Goal: Task Accomplishment & Management: Use online tool/utility

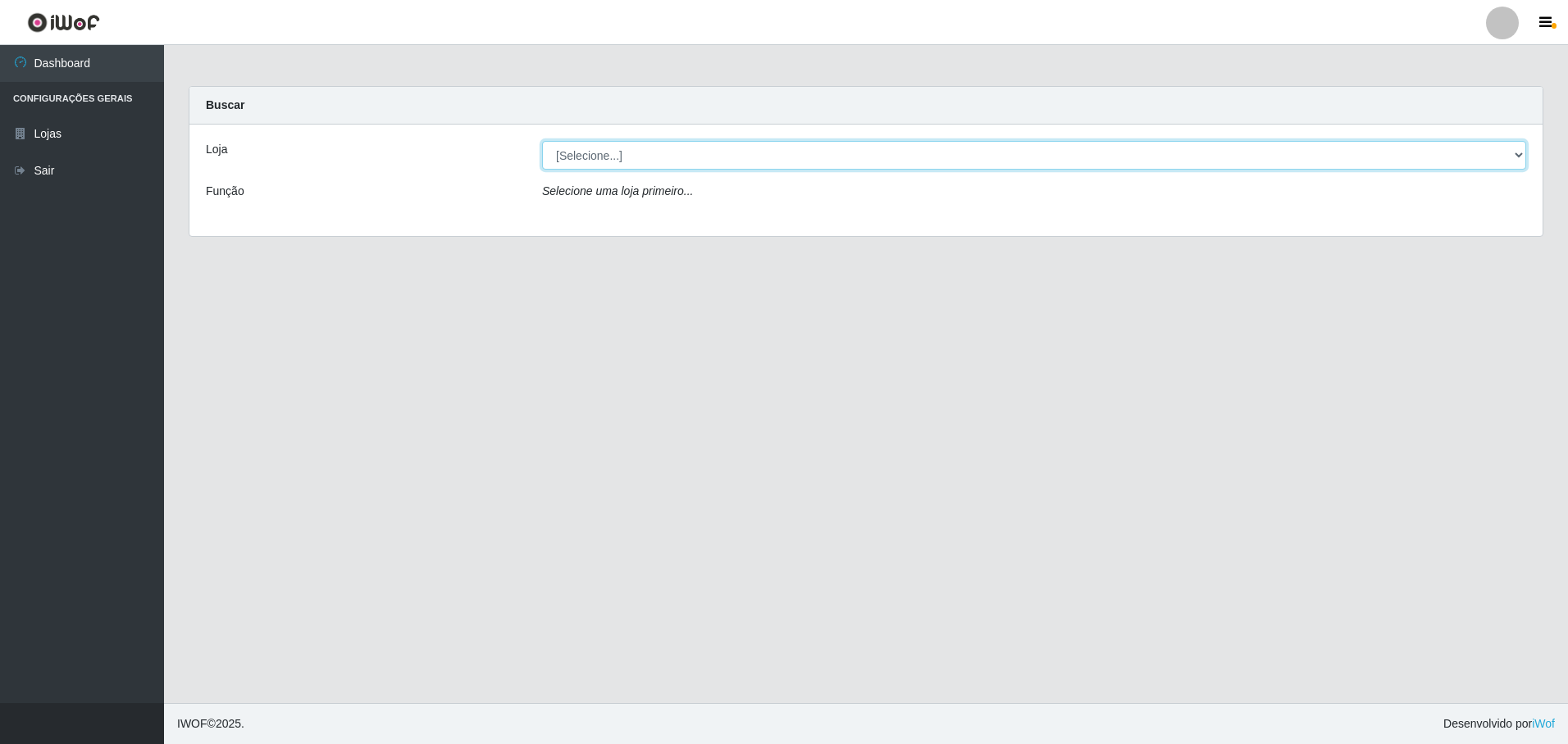
click at [768, 162] on select "[Selecione...] Extrabom - Loja 05 [GEOGRAPHIC_DATA]" at bounding box center [1034, 155] width 984 height 28
select select "494"
click at [542, 141] on select "[Selecione...] Extrabom - Loja 05 [GEOGRAPHIC_DATA]" at bounding box center [1034, 155] width 984 height 28
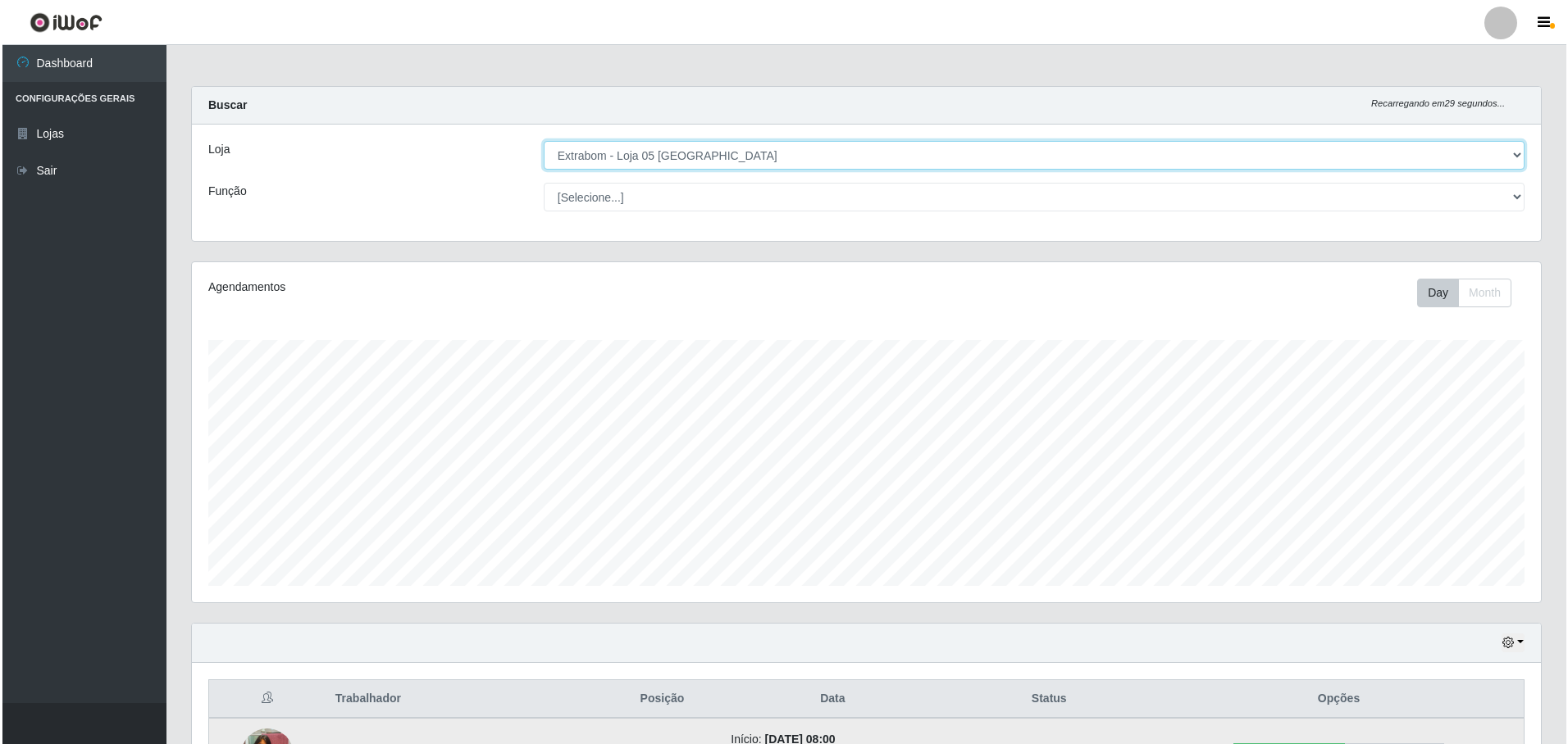
scroll to position [328, 0]
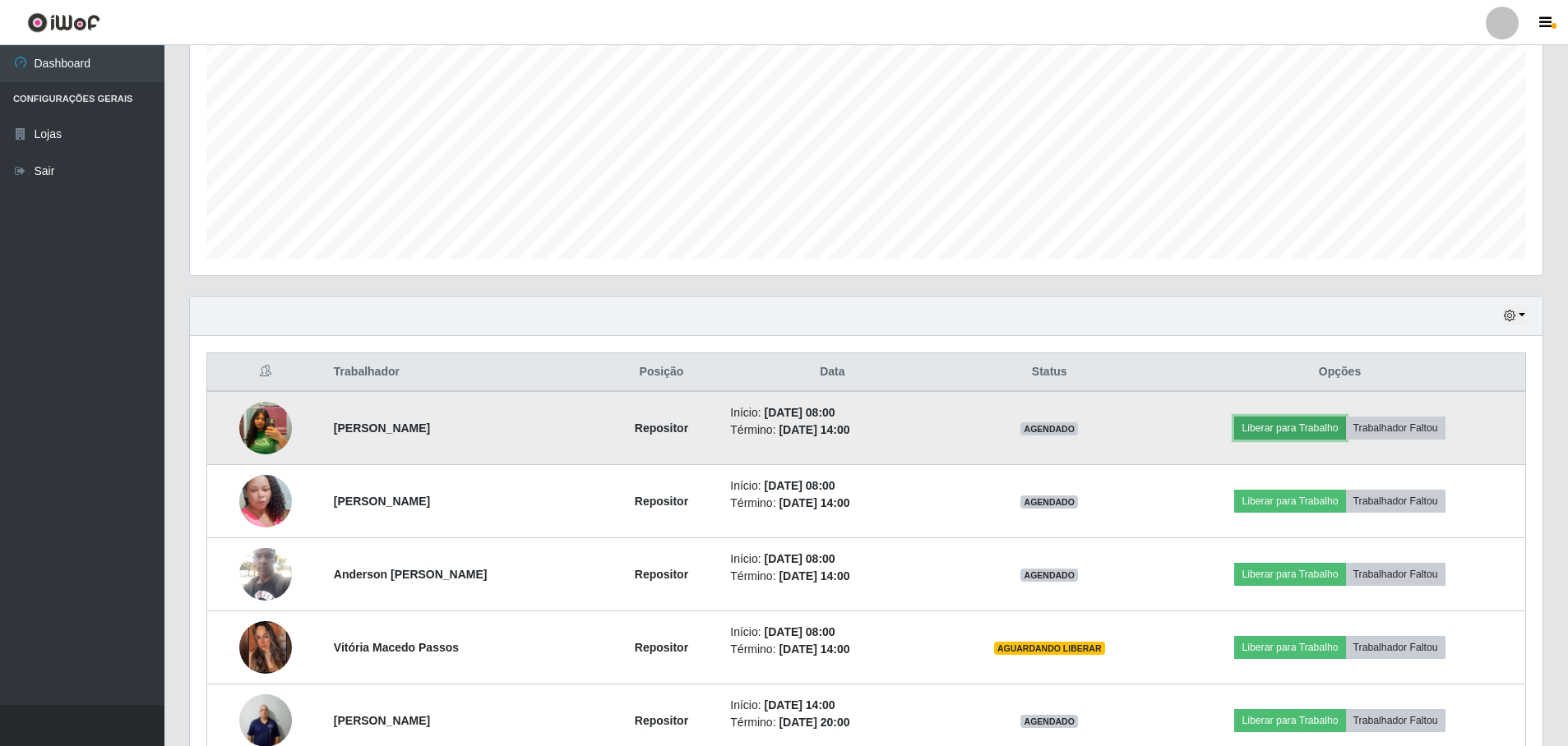
click at [1289, 430] on button "Liberar para Trabalho" at bounding box center [1290, 428] width 111 height 23
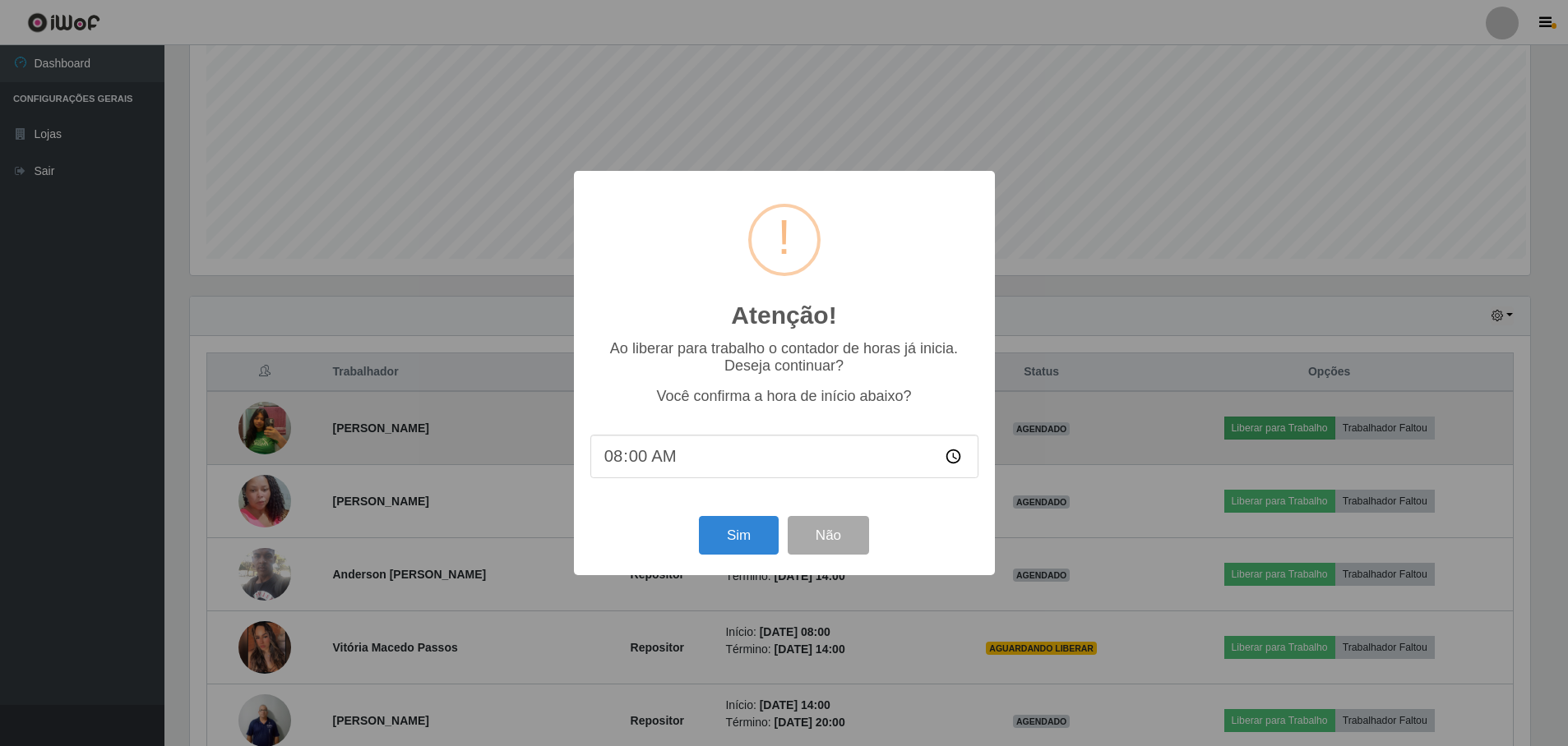
scroll to position [341, 1344]
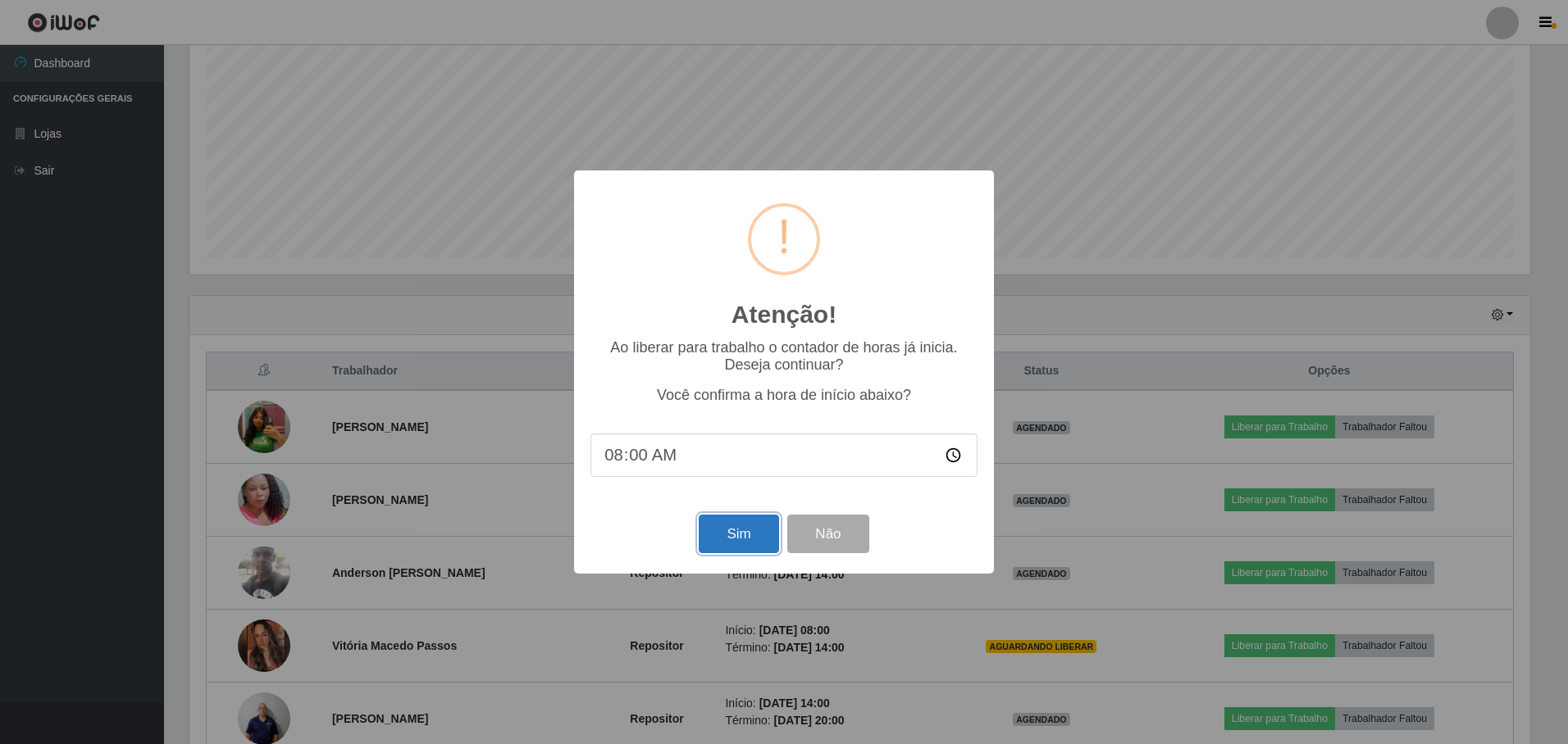
click at [723, 541] on button "Sim" at bounding box center [738, 534] width 79 height 38
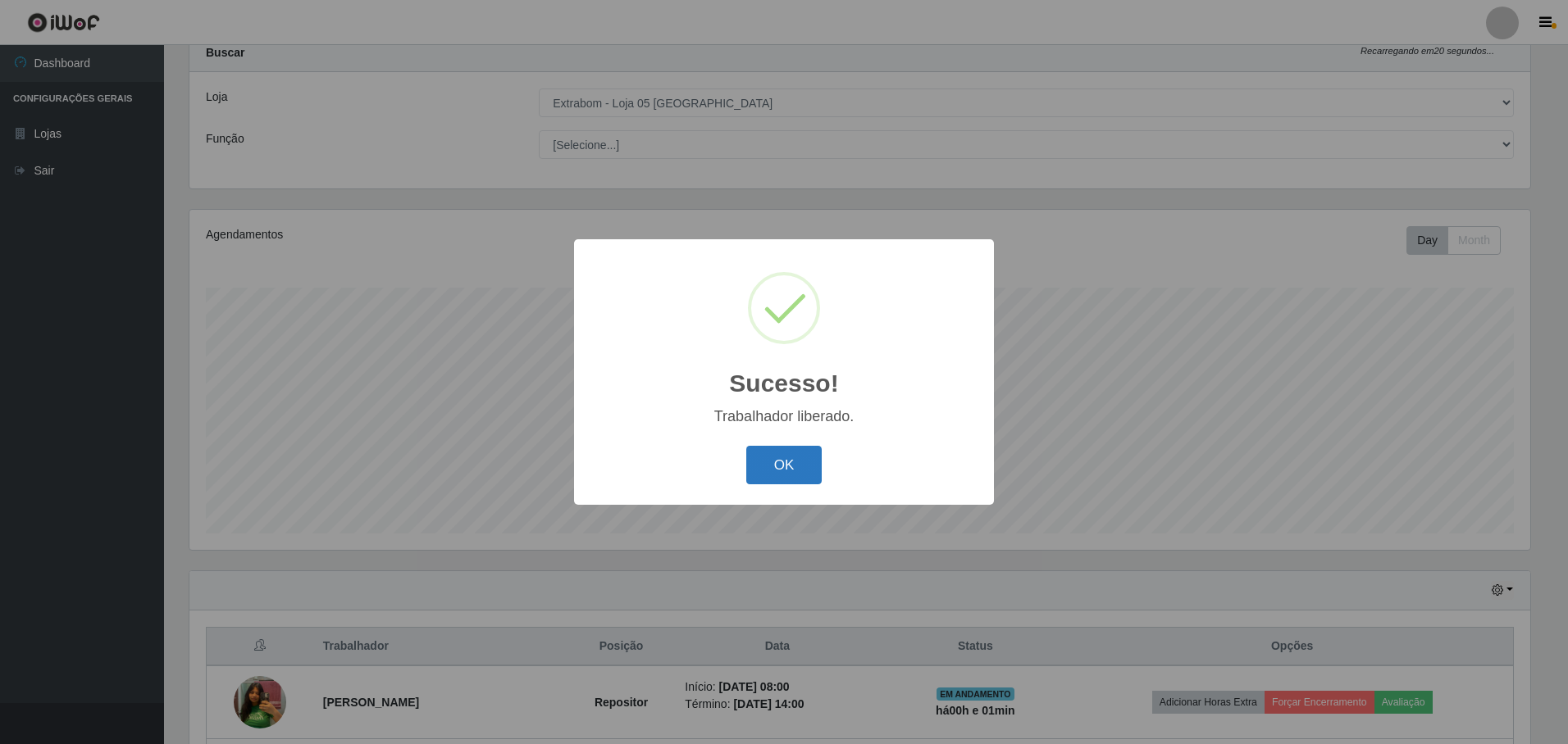
click at [797, 451] on button "OK" at bounding box center [784, 465] width 76 height 38
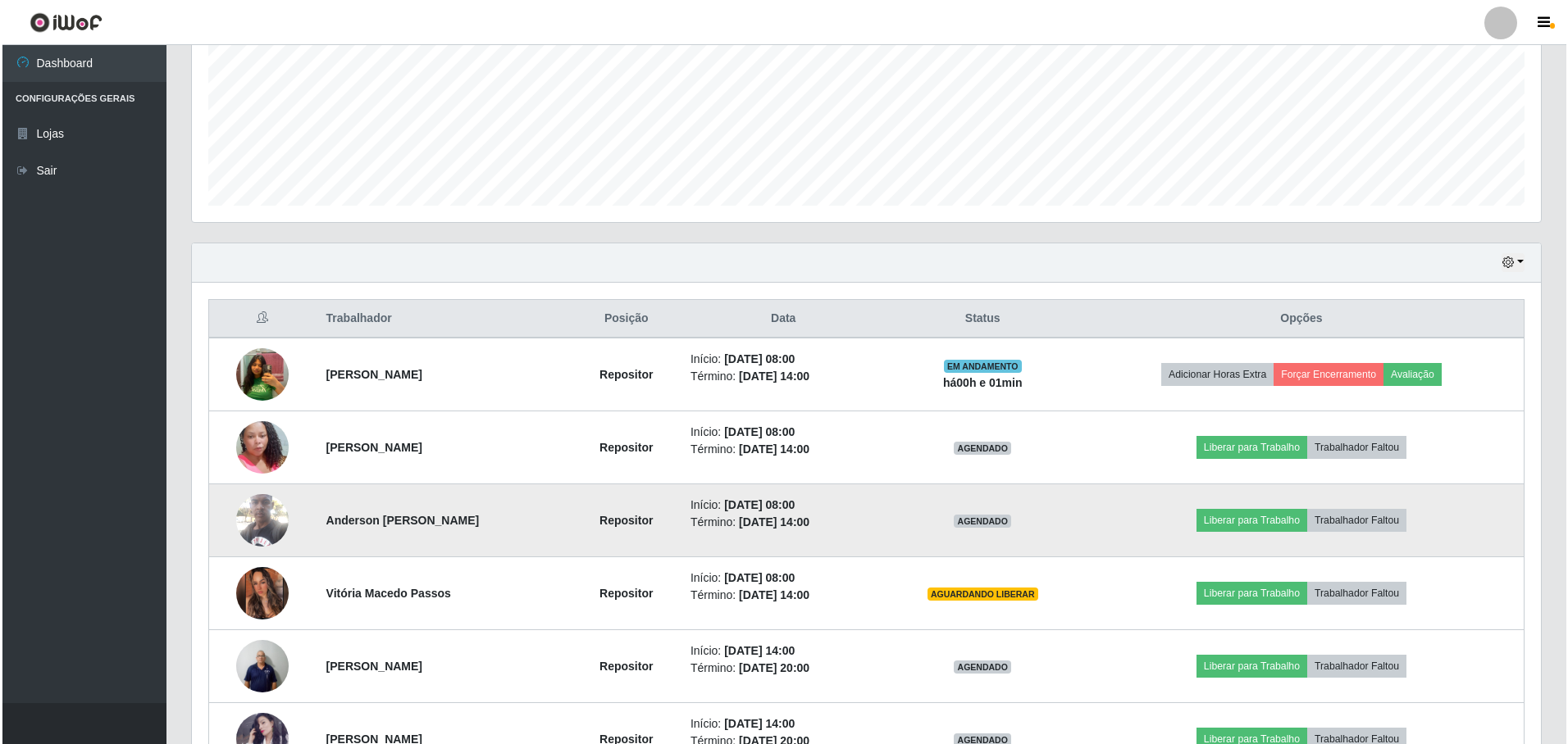
scroll to position [463, 0]
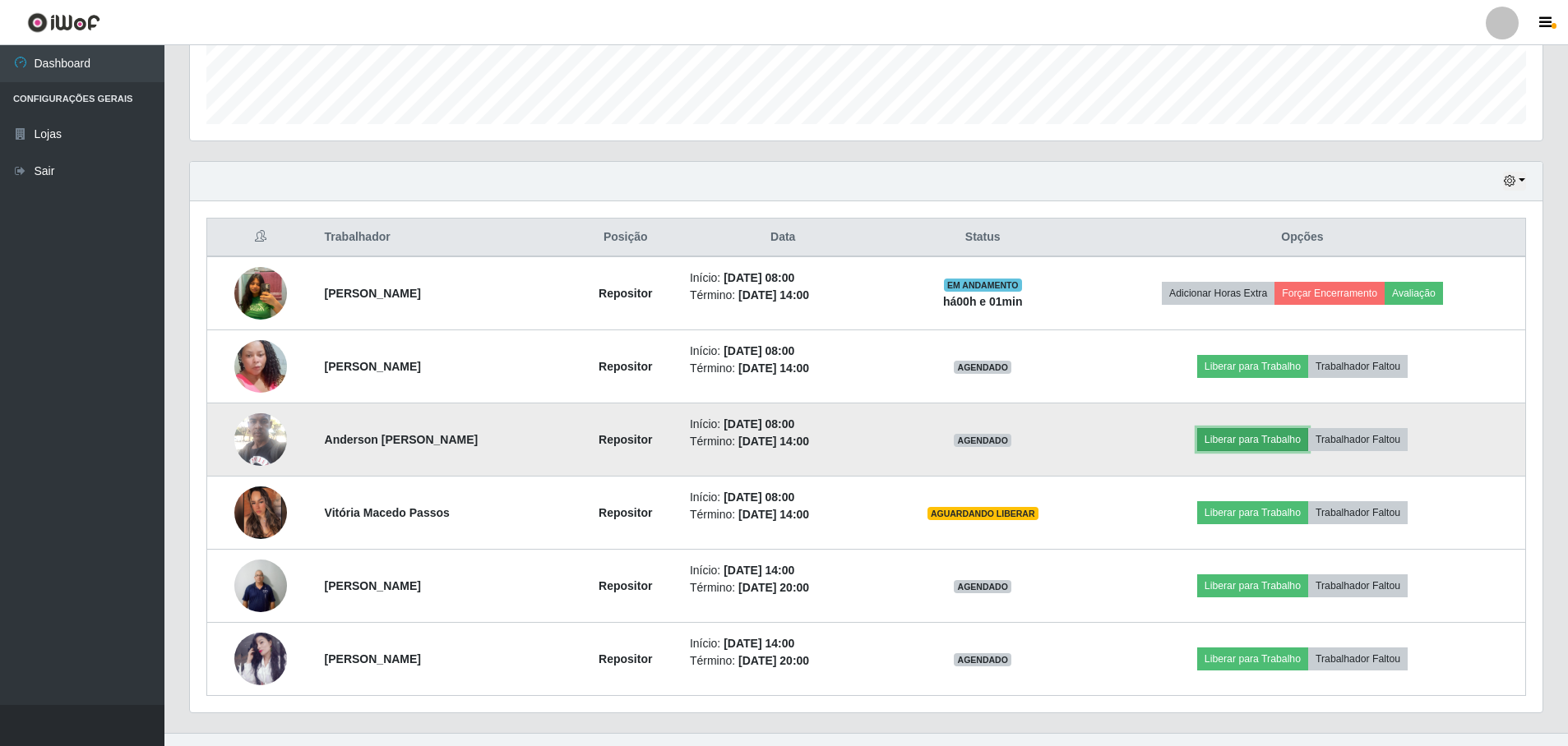
click at [1247, 439] on button "Liberar para Trabalho" at bounding box center [1253, 440] width 111 height 23
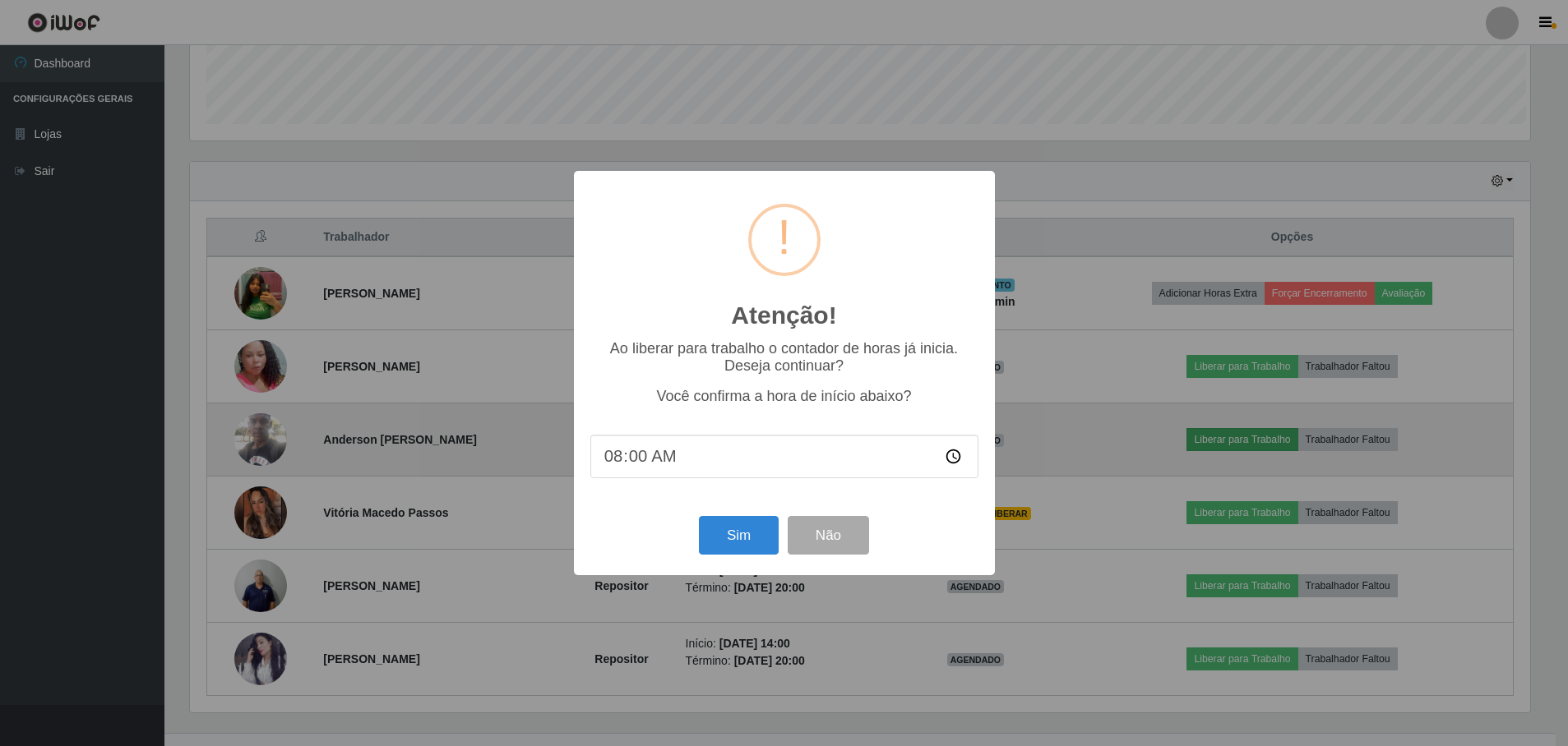
scroll to position [341, 1344]
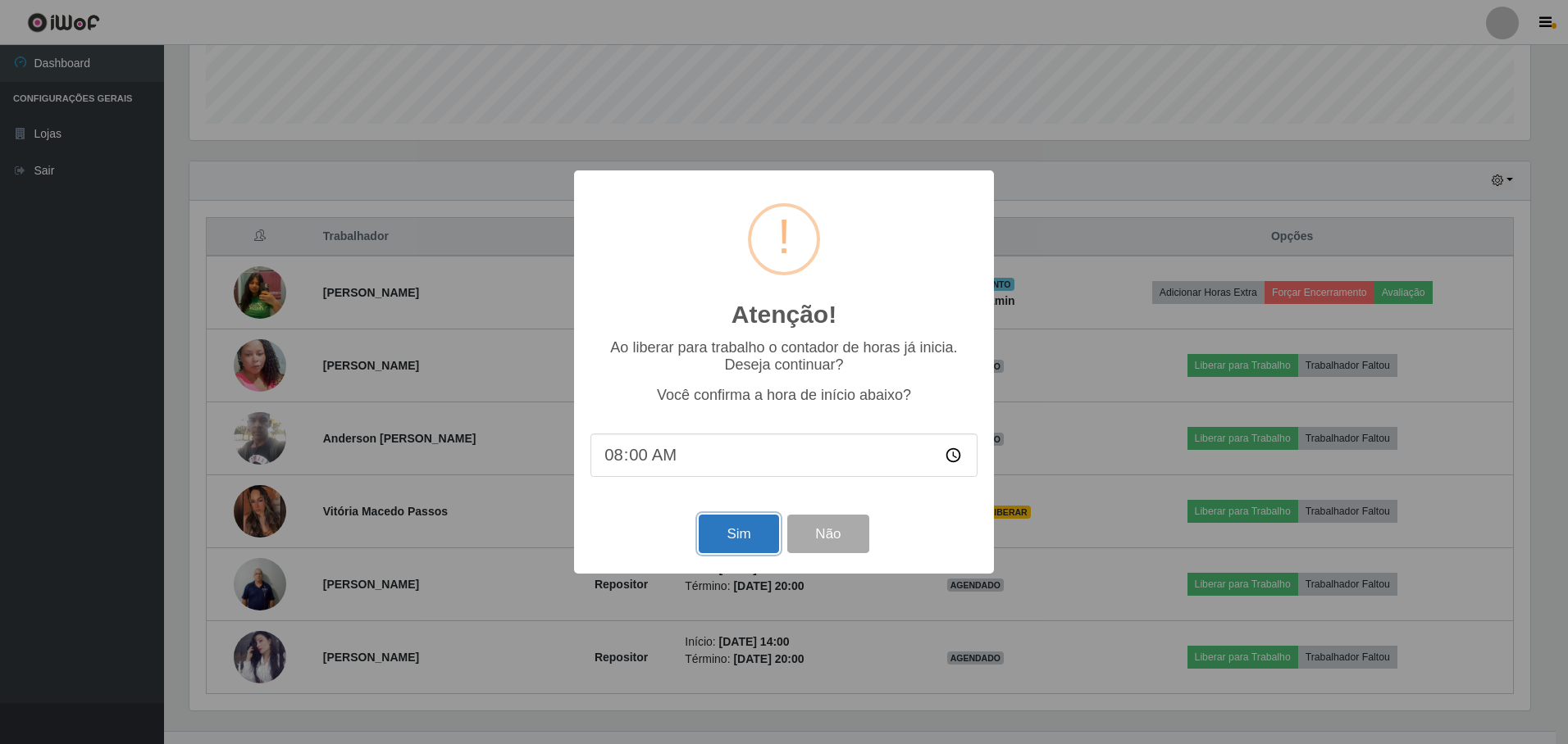
click at [746, 534] on button "Sim" at bounding box center [738, 534] width 79 height 38
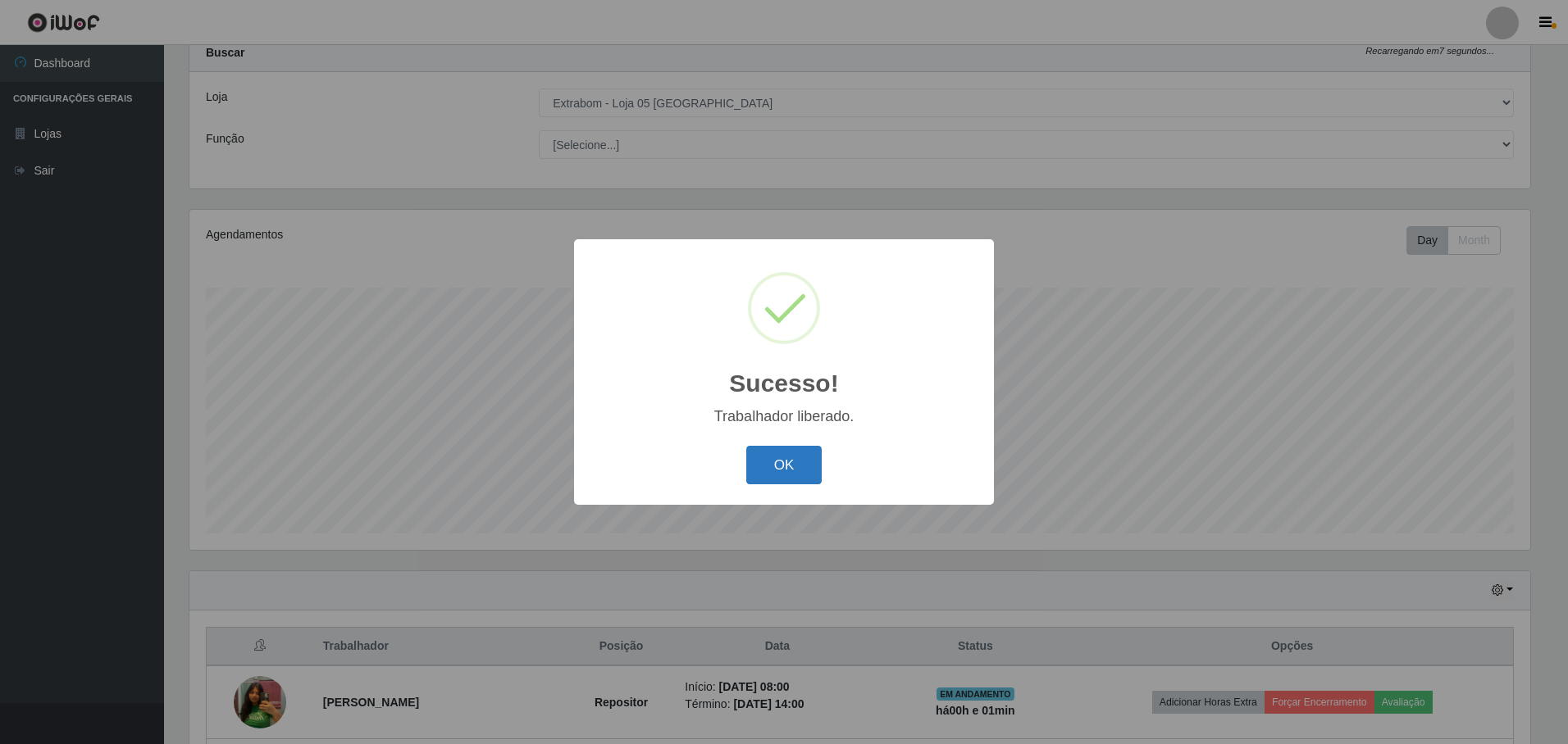
click at [787, 473] on button "OK" at bounding box center [784, 465] width 76 height 38
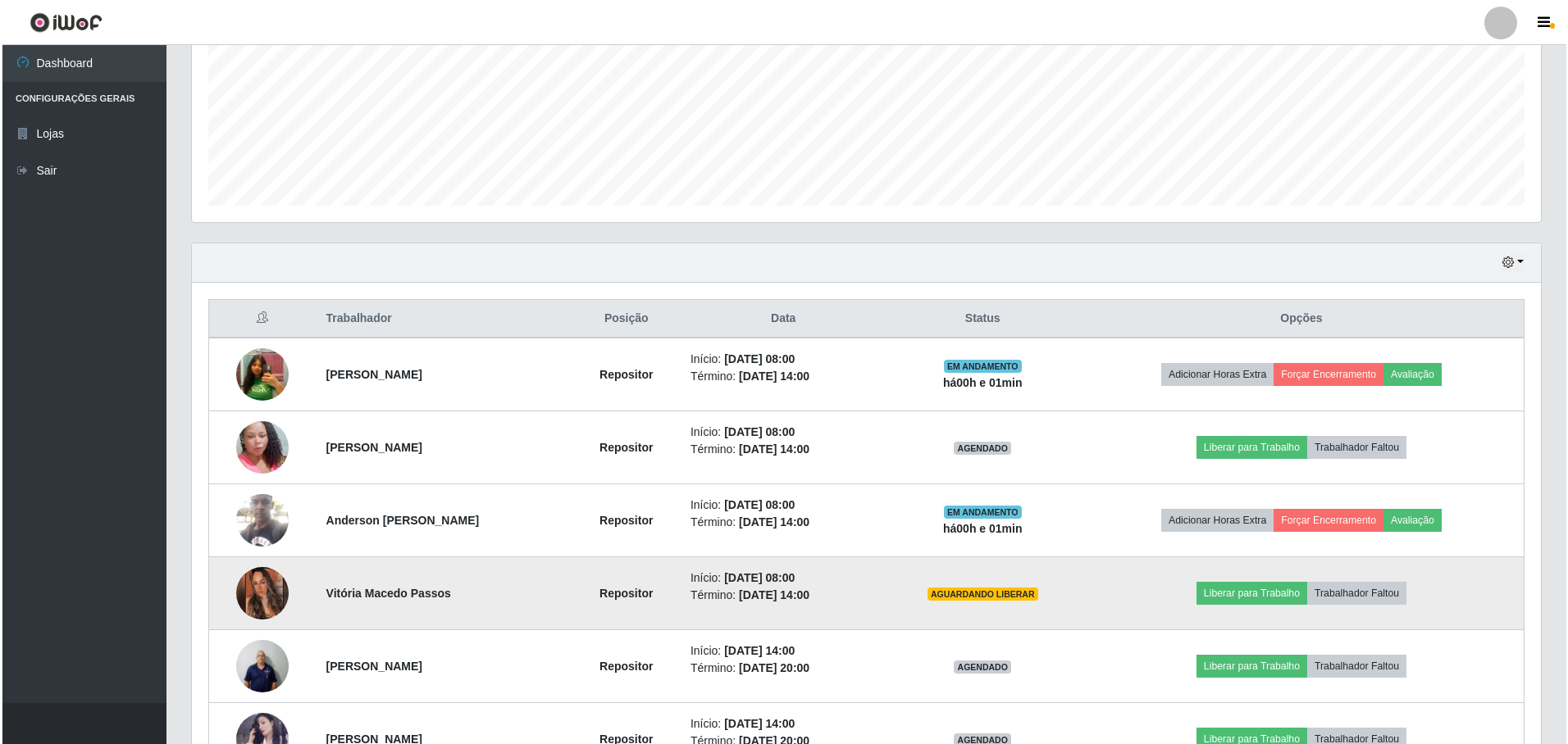
scroll to position [463, 0]
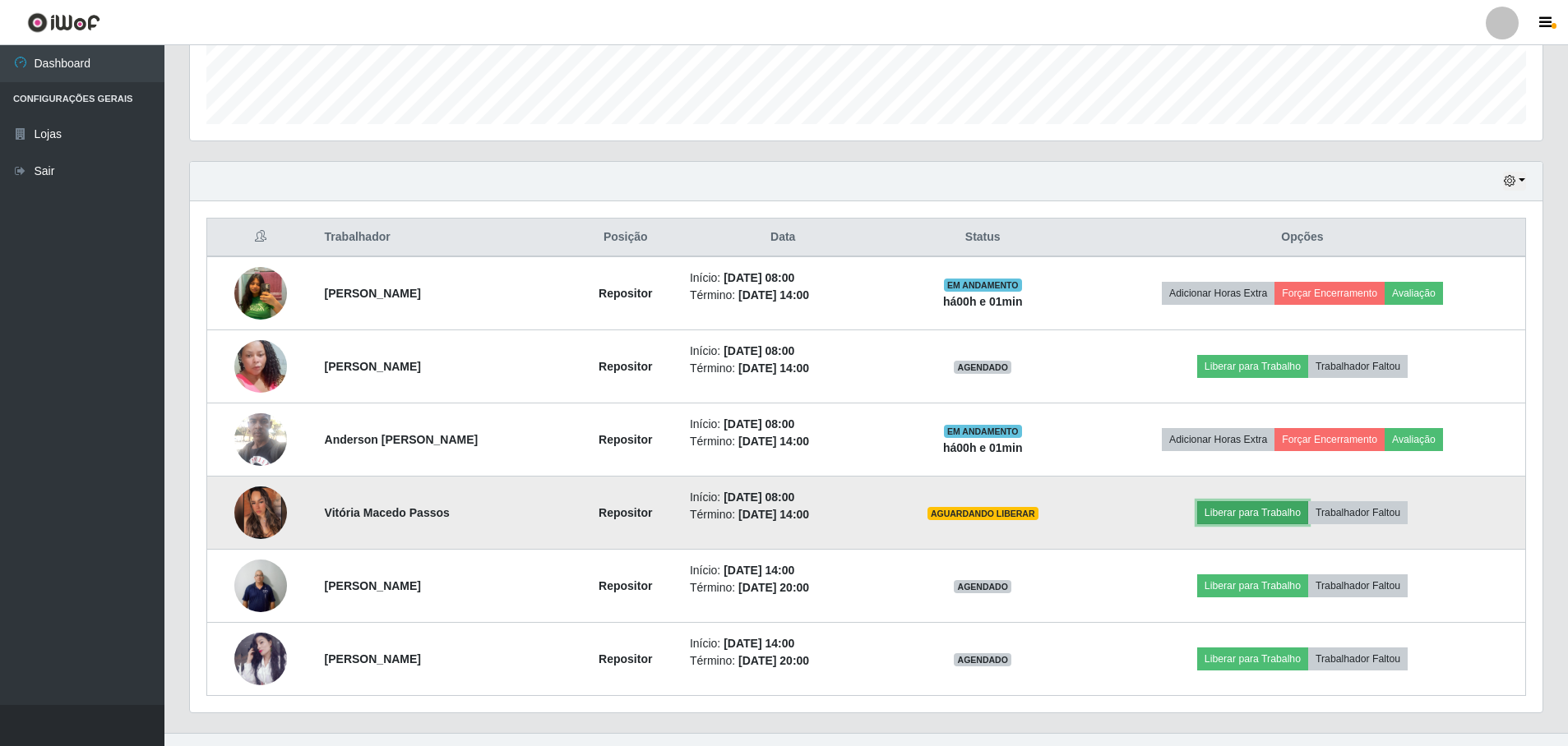
click at [1276, 512] on button "Liberar para Trabalho" at bounding box center [1253, 512] width 111 height 23
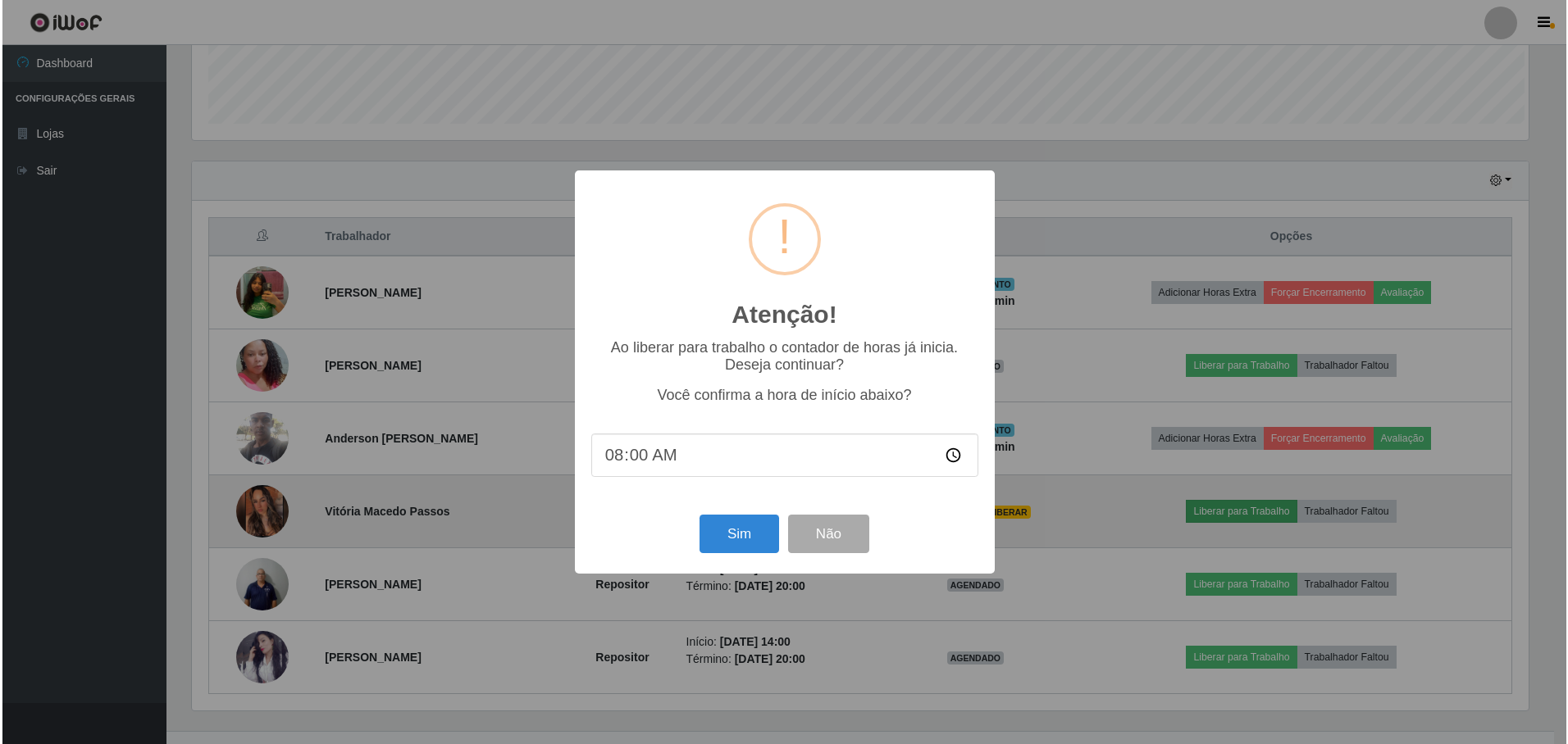
scroll to position [340, 1341]
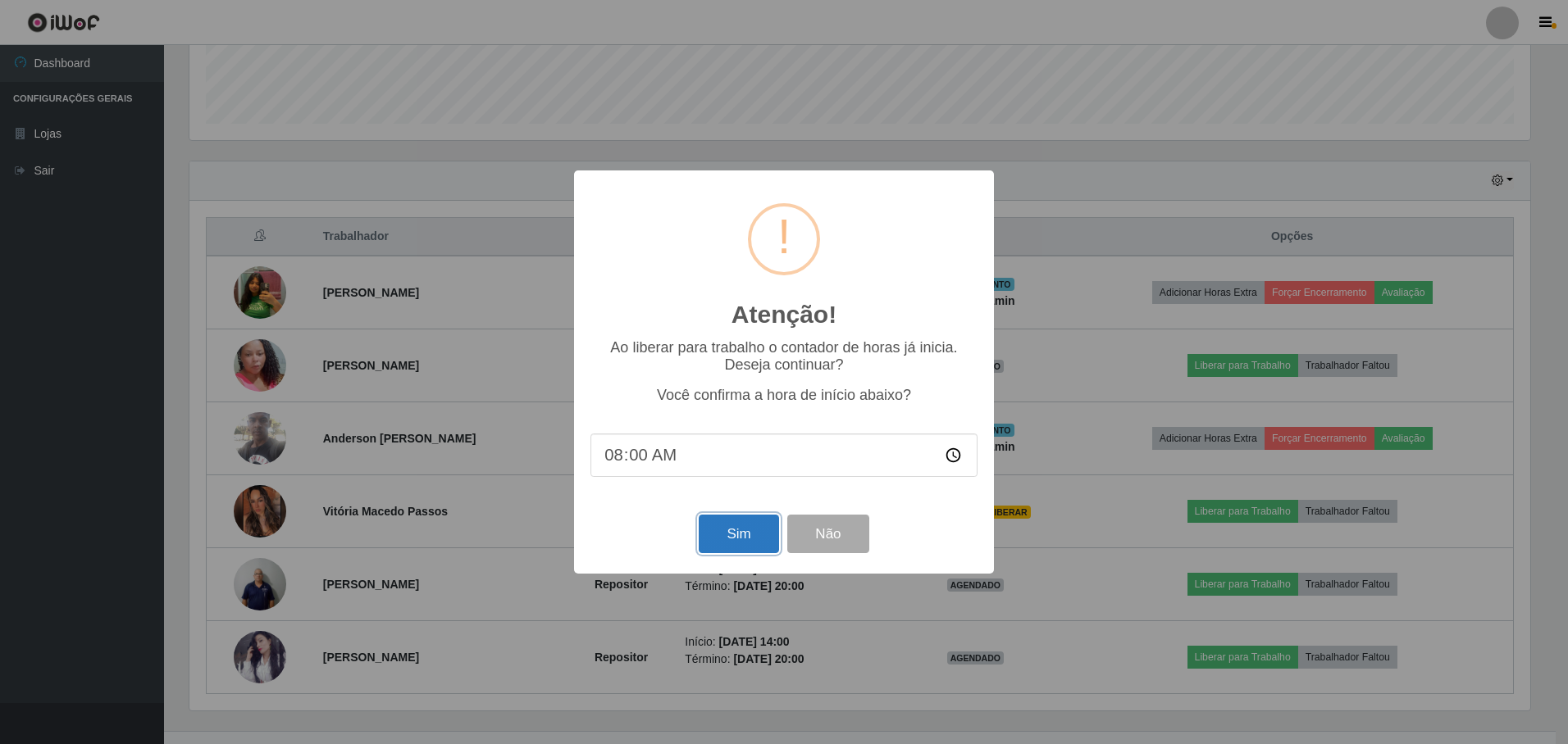
click at [735, 540] on button "Sim" at bounding box center [738, 534] width 79 height 38
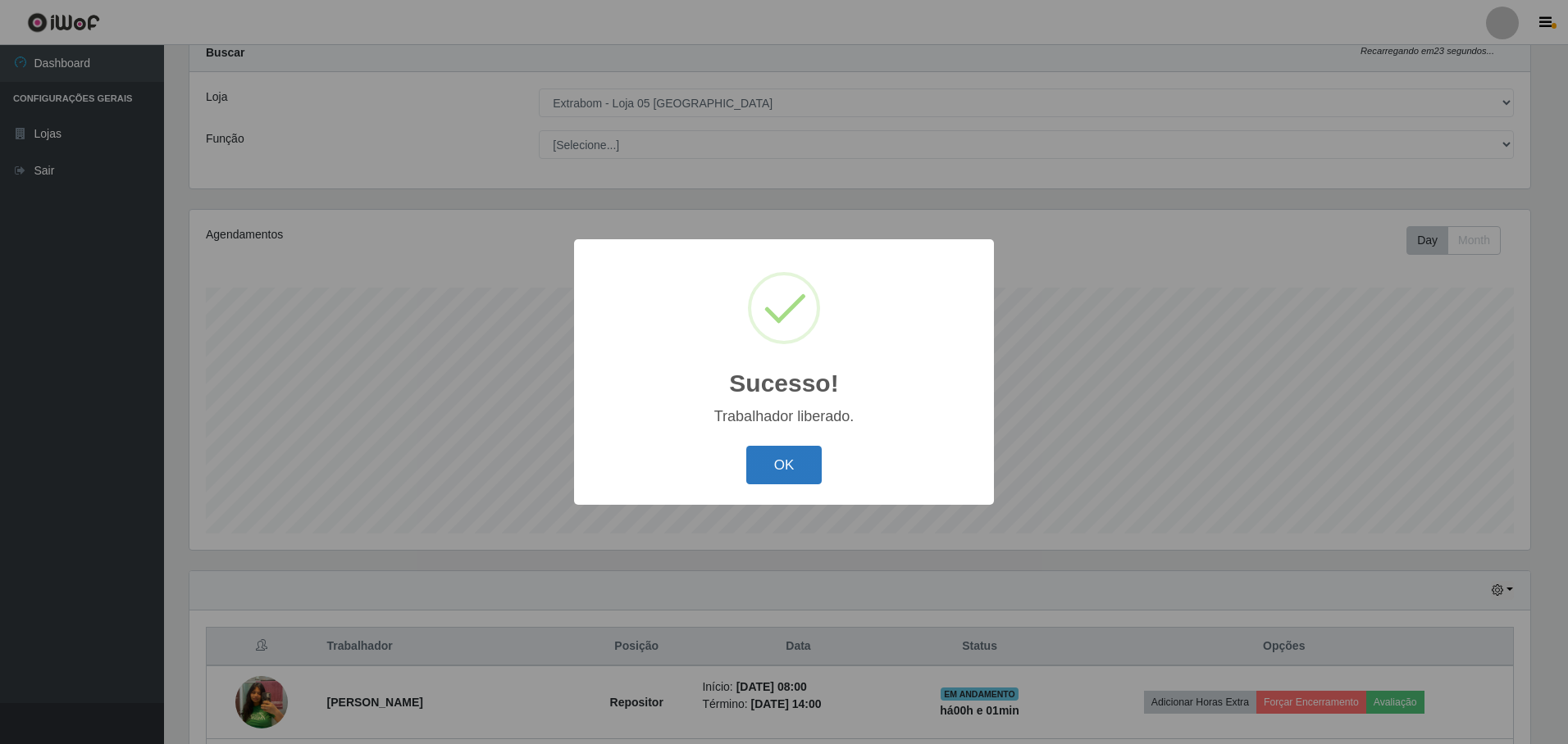
drag, startPoint x: 794, startPoint y: 473, endPoint x: 804, endPoint y: 476, distance: 10.4
click at [799, 476] on button "OK" at bounding box center [784, 465] width 76 height 38
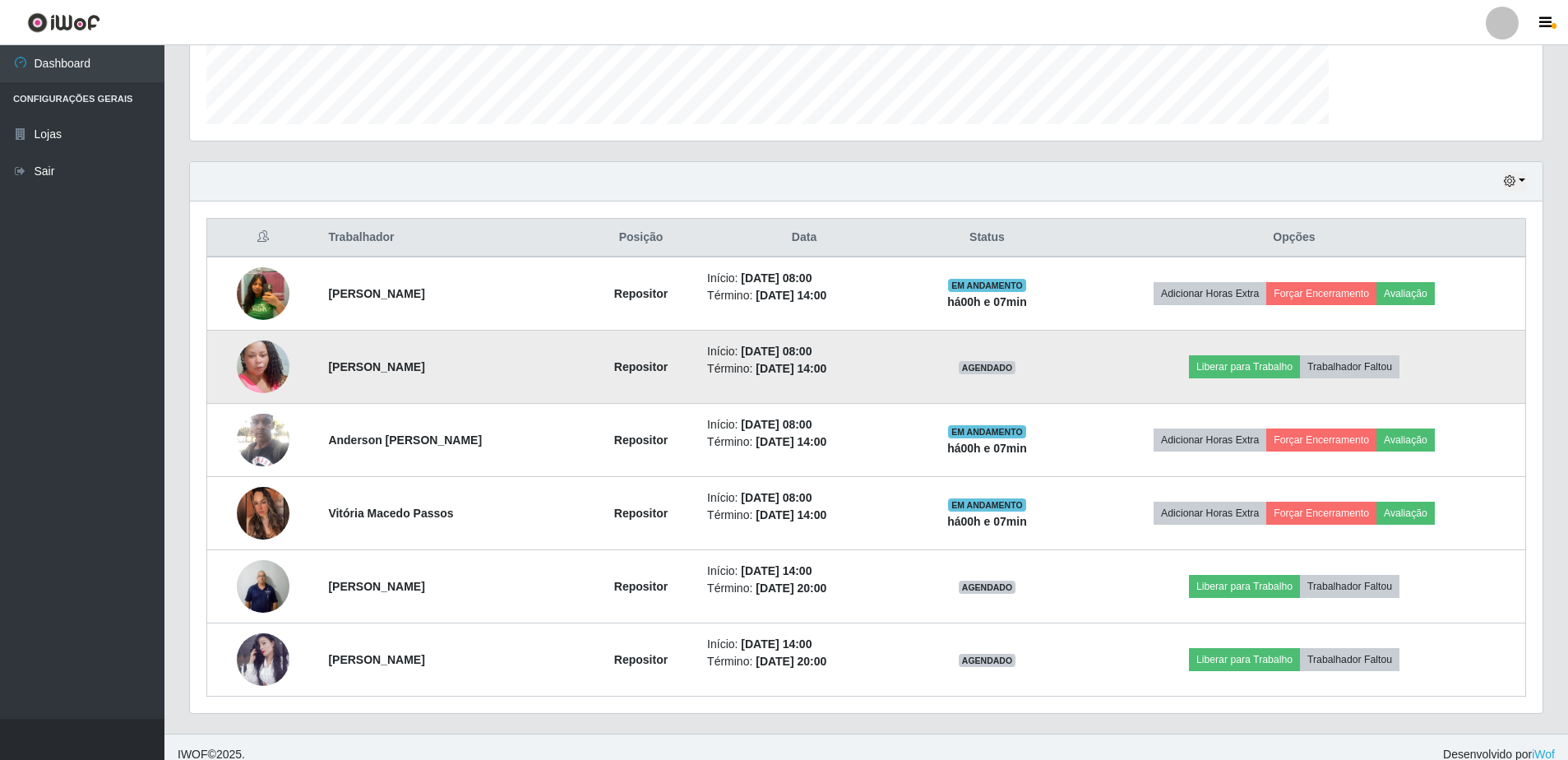
scroll to position [822357, 821031]
click at [1240, 365] on button "Liberar para Trabalho" at bounding box center [1245, 366] width 111 height 23
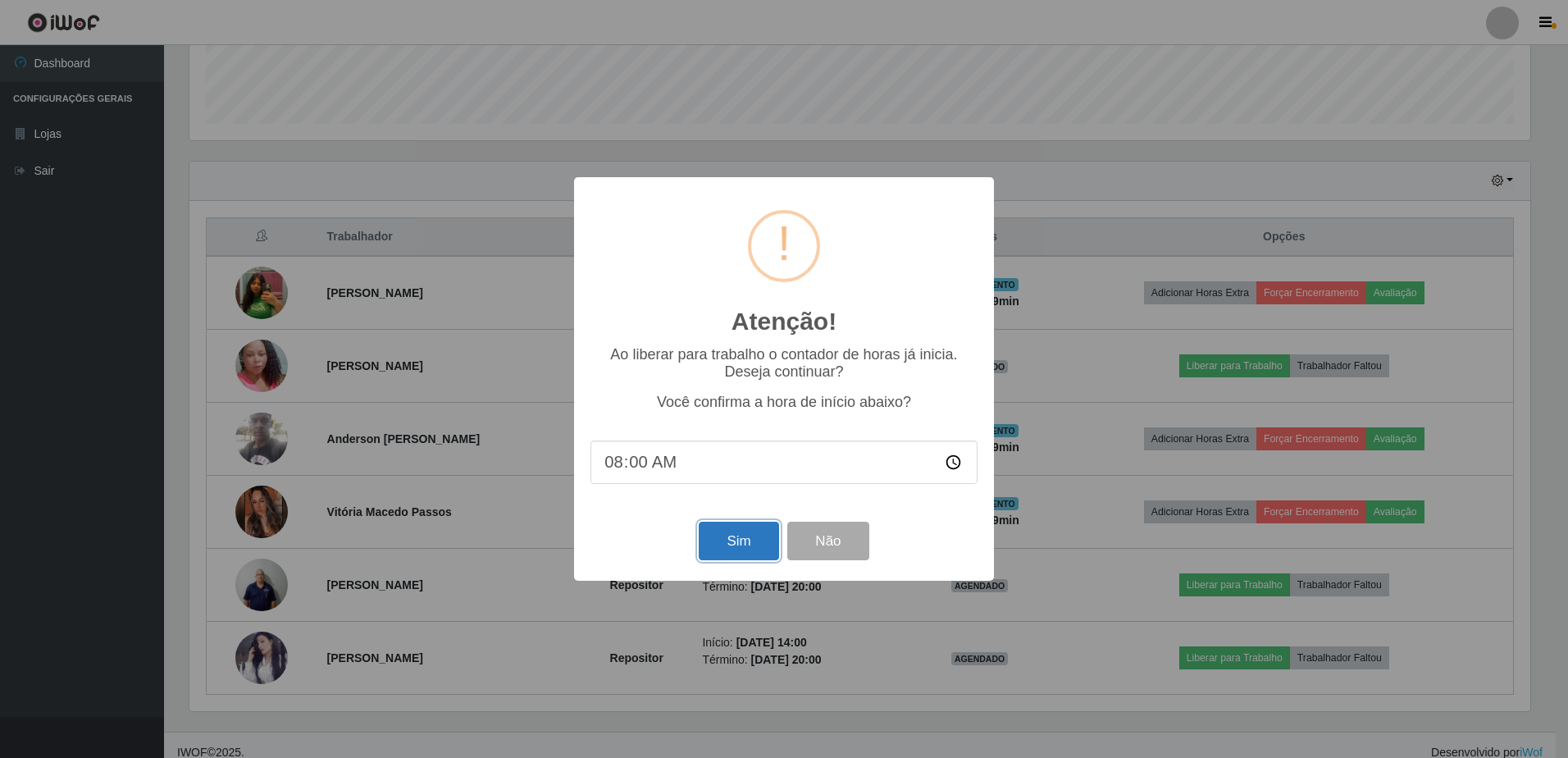
click at [729, 551] on button "Sim" at bounding box center [738, 541] width 79 height 38
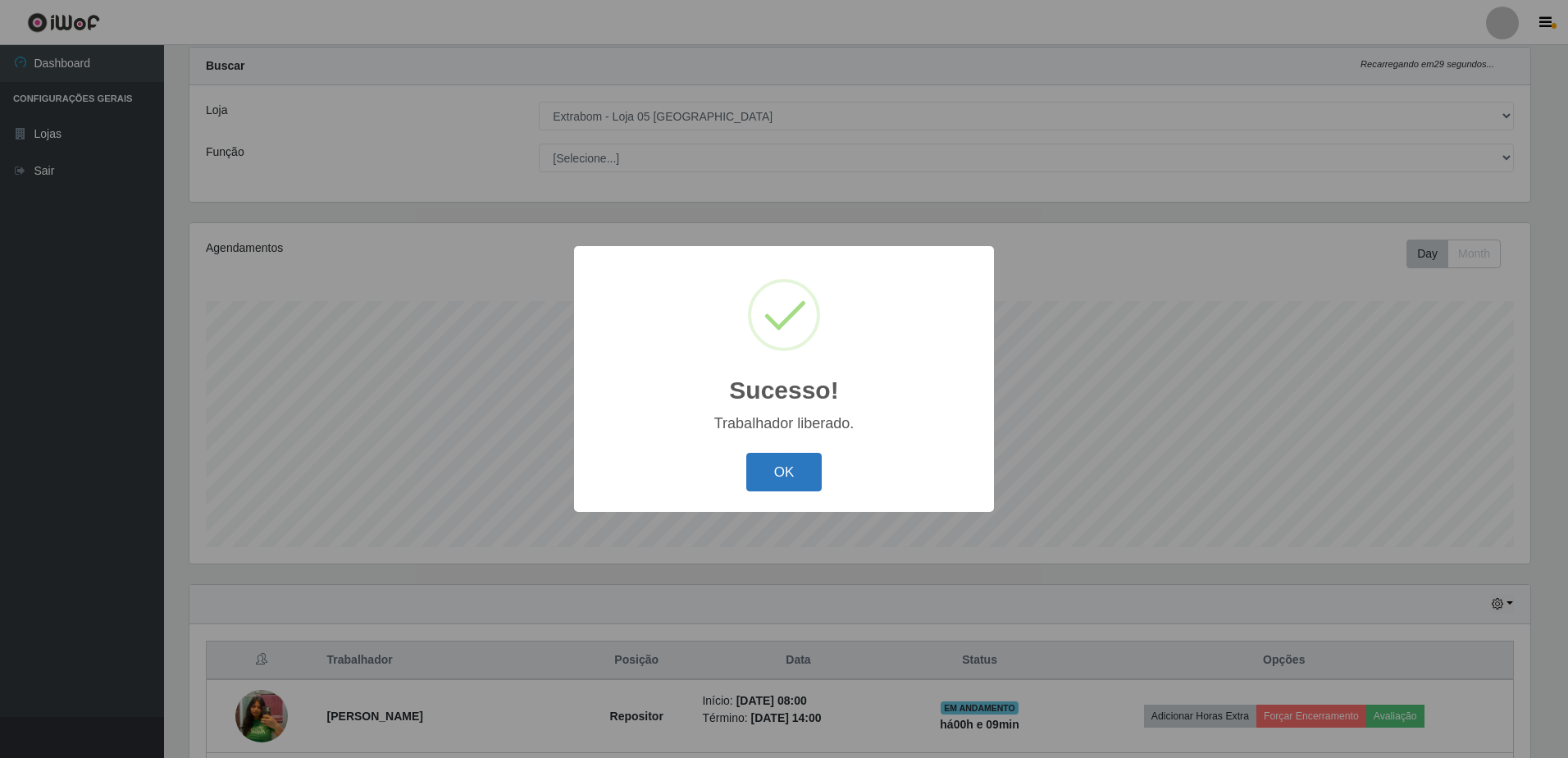
click at [770, 470] on button "OK" at bounding box center [784, 472] width 76 height 38
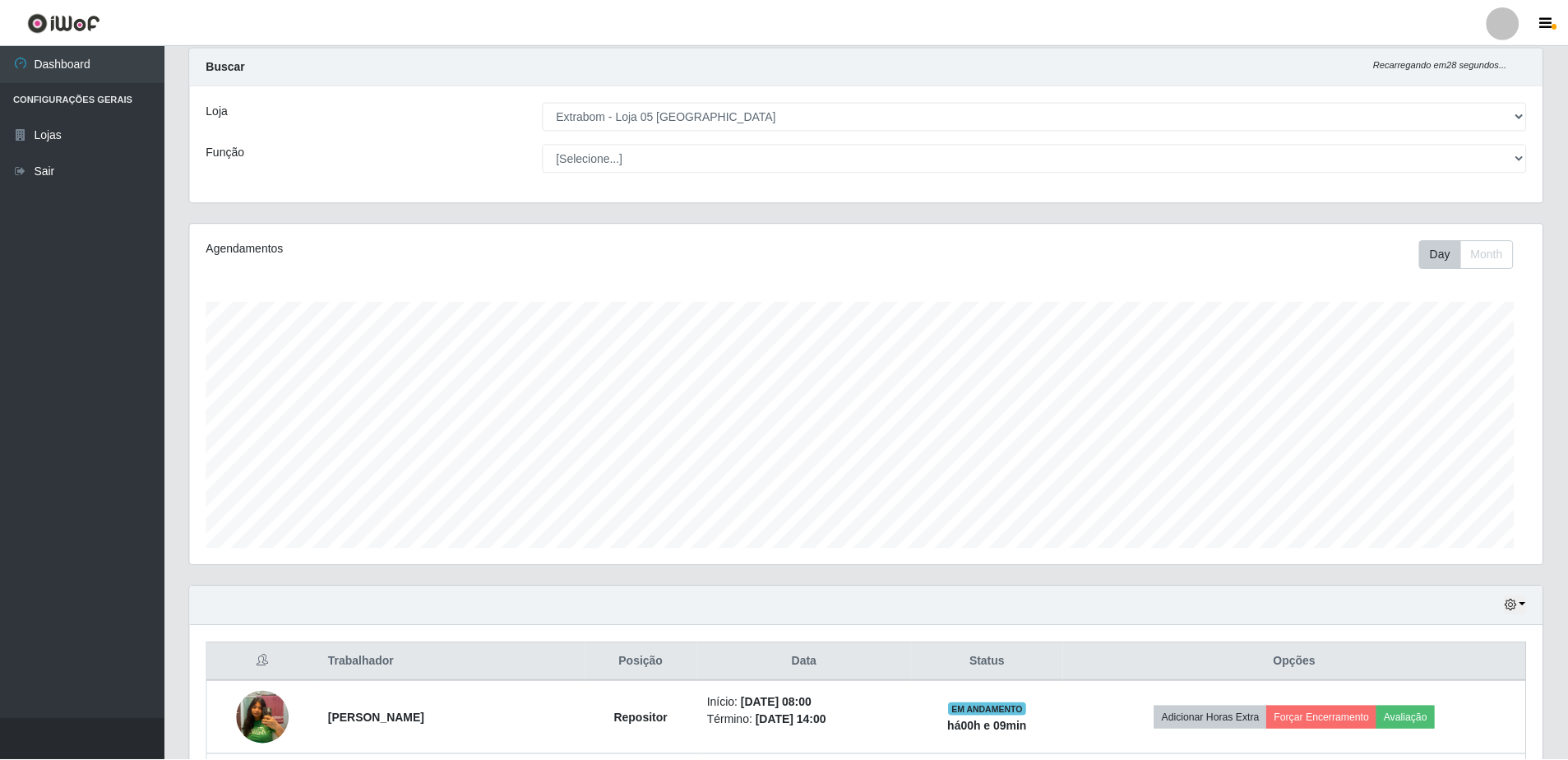
scroll to position [341, 1353]
